Goal: Information Seeking & Learning: Learn about a topic

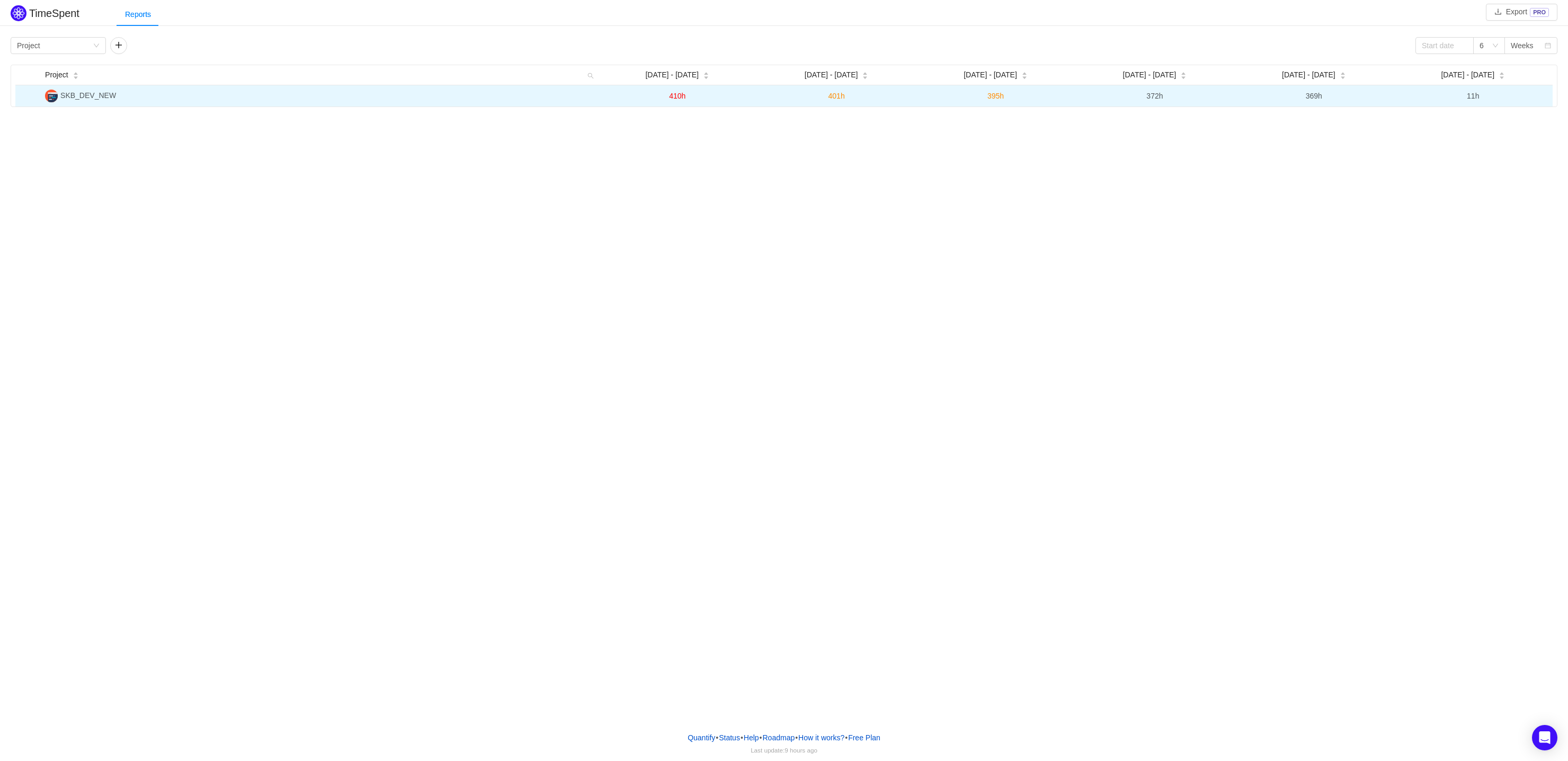
click at [96, 96] on span "SKB_DEV_NEW" at bounding box center [88, 96] width 55 height 9
click at [54, 97] on img at bounding box center [51, 96] width 13 height 13
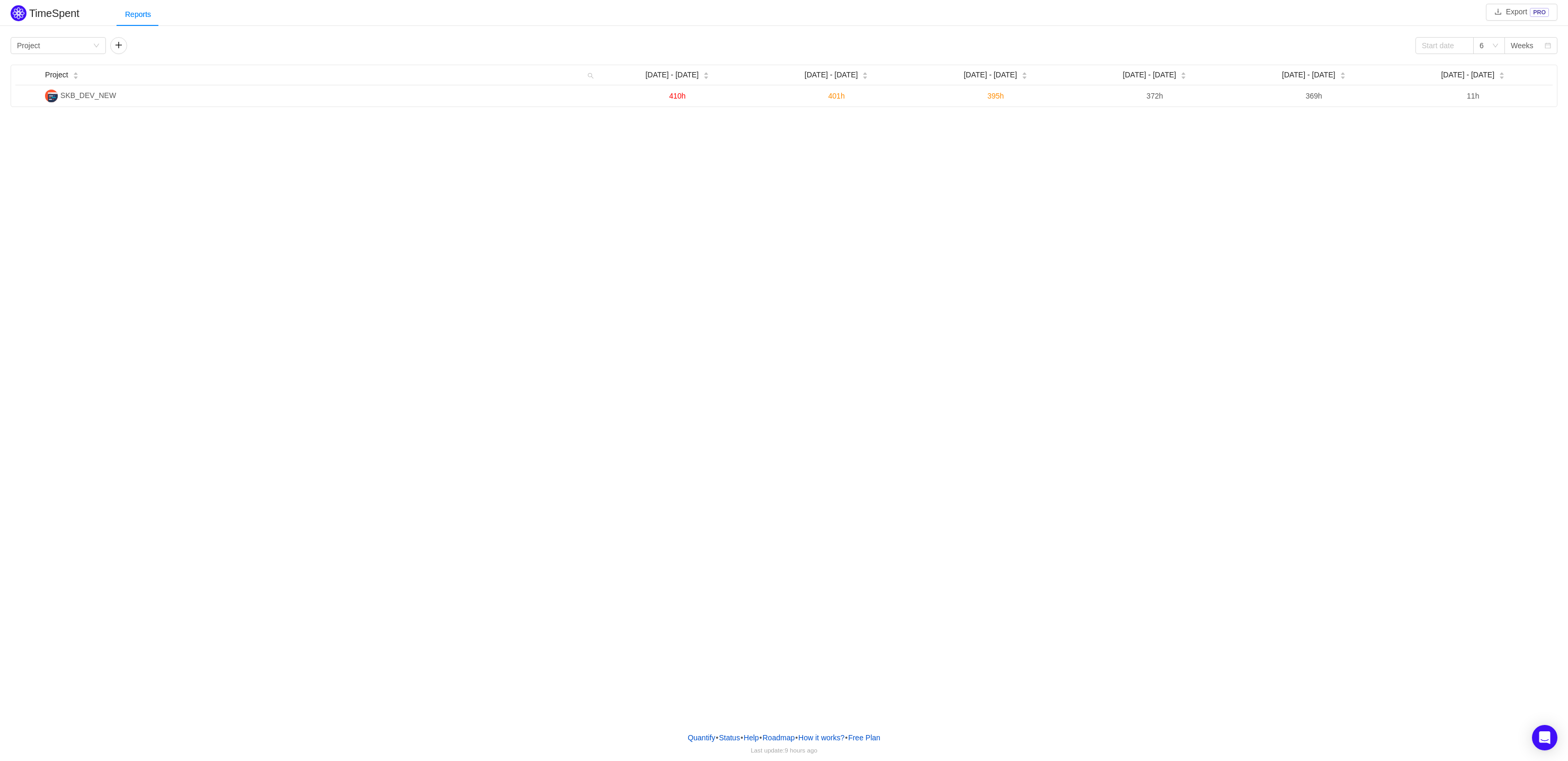
click at [86, 55] on div "Group by Project 6 Weeks Project [DATE] - [DATE] Aug [DATE] - [DATE] - [DATE] -…" at bounding box center [783, 72] width 1547 height 70
click at [90, 46] on div "Group by Project" at bounding box center [55, 46] width 75 height 16
click at [46, 83] on li "Team" at bounding box center [58, 83] width 96 height 17
click at [84, 43] on div "Group by Team" at bounding box center [55, 46] width 75 height 16
click at [43, 134] on li "Person" at bounding box center [58, 134] width 96 height 17
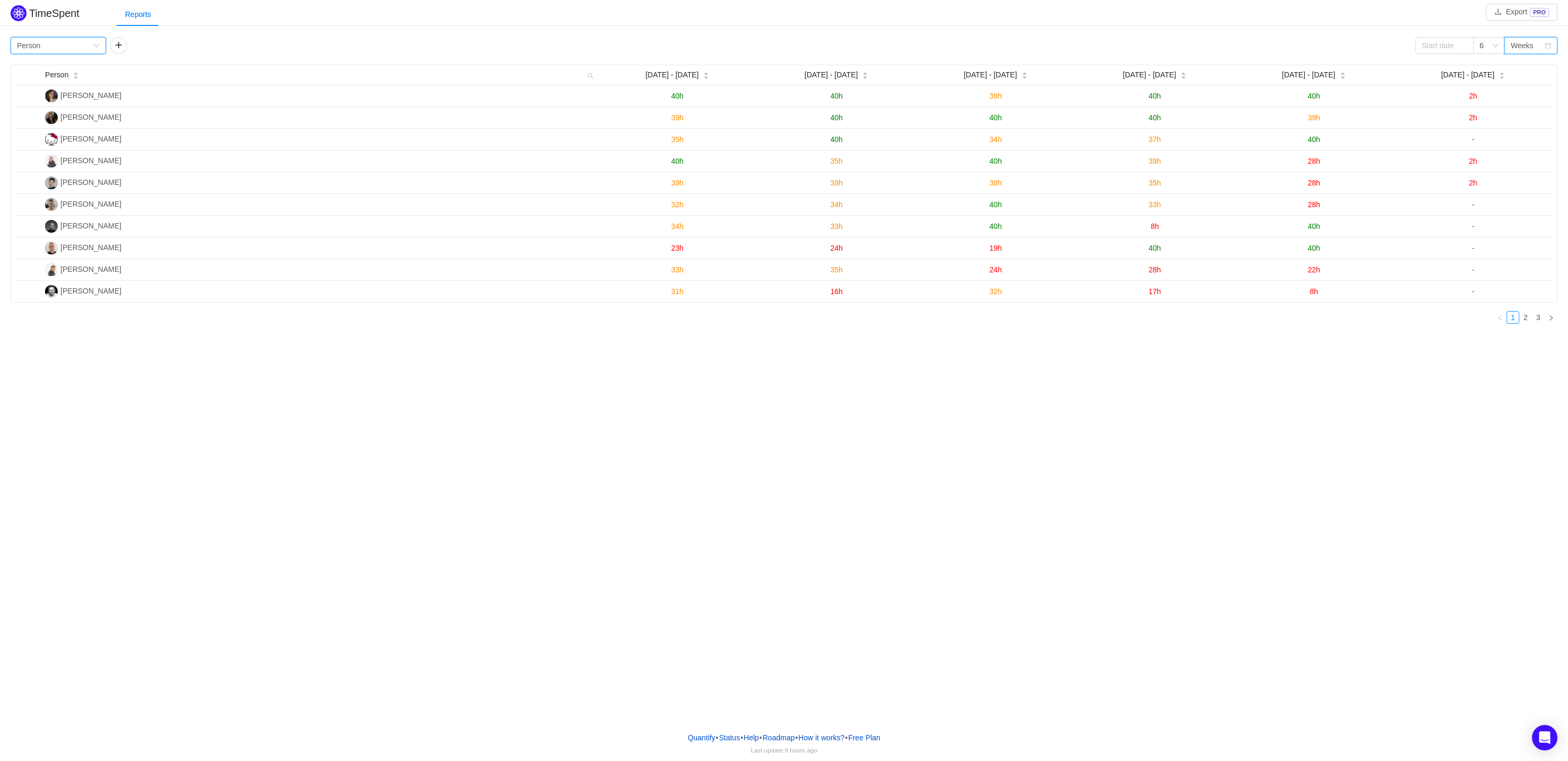
click at [1530, 50] on div "Weeks" at bounding box center [1522, 46] width 23 height 16
click at [1529, 86] on li "Months" at bounding box center [1531, 83] width 53 height 17
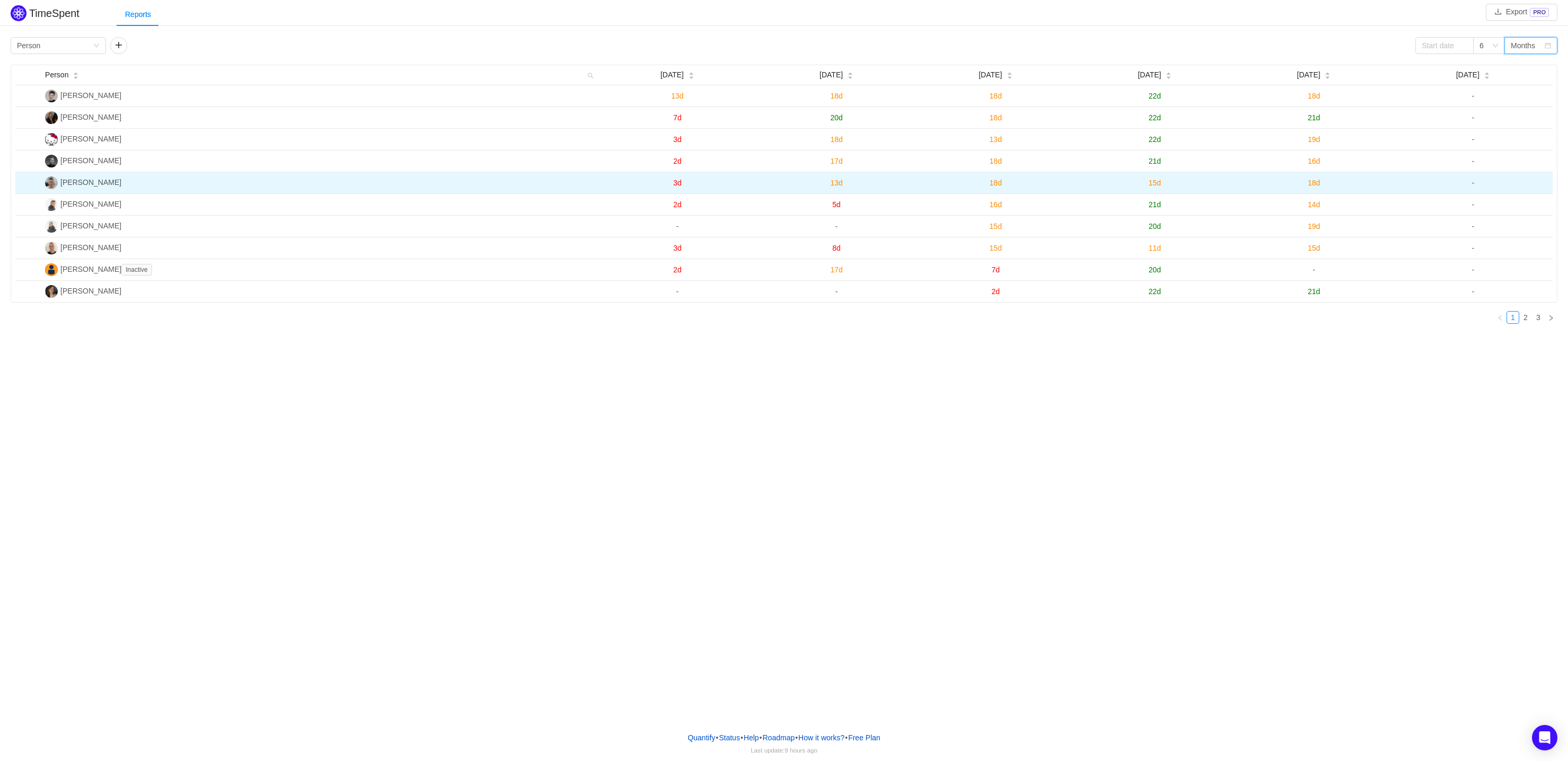
click at [1156, 182] on span "15d" at bounding box center [1155, 183] width 12 height 9
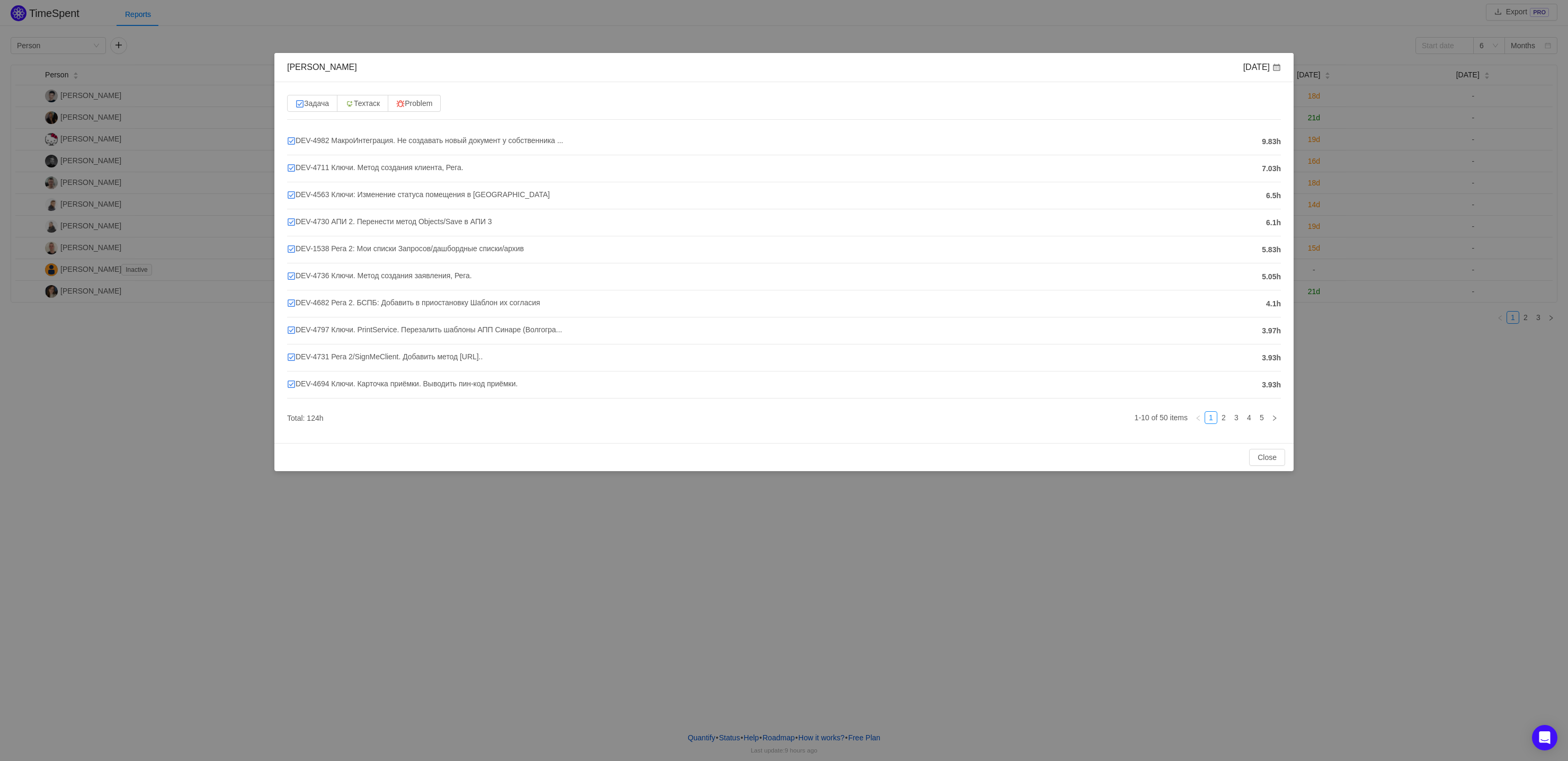
click at [1376, 240] on div "[PERSON_NAME] [DATE] Задача Техтаск Problem DEV-4982 МакроИнтеграция. Не создав…" at bounding box center [784, 380] width 1568 height 761
